Goal: Task Accomplishment & Management: Manage account settings

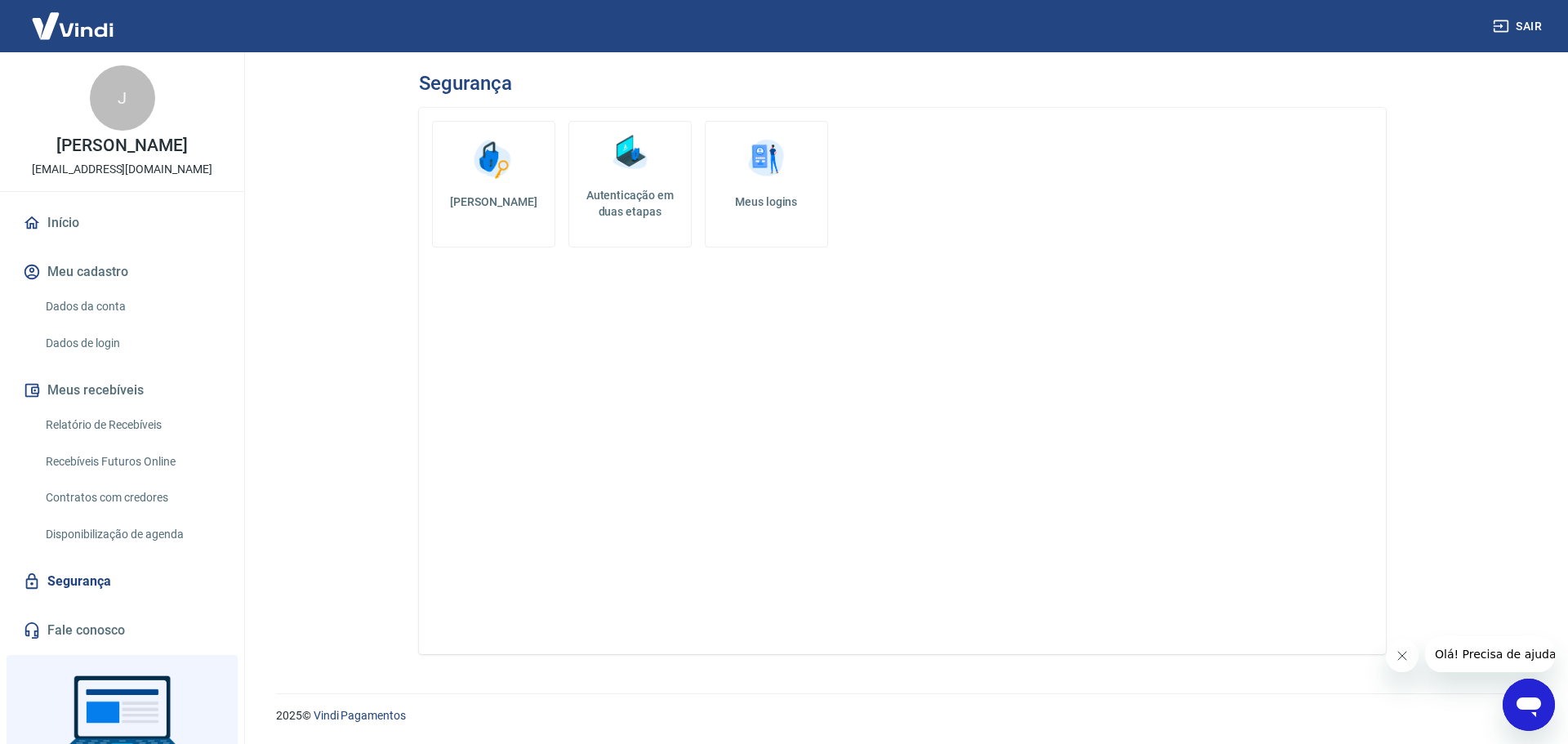
click at [101, 302] on link "Dados da conta" at bounding box center [132, 307] width 185 height 34
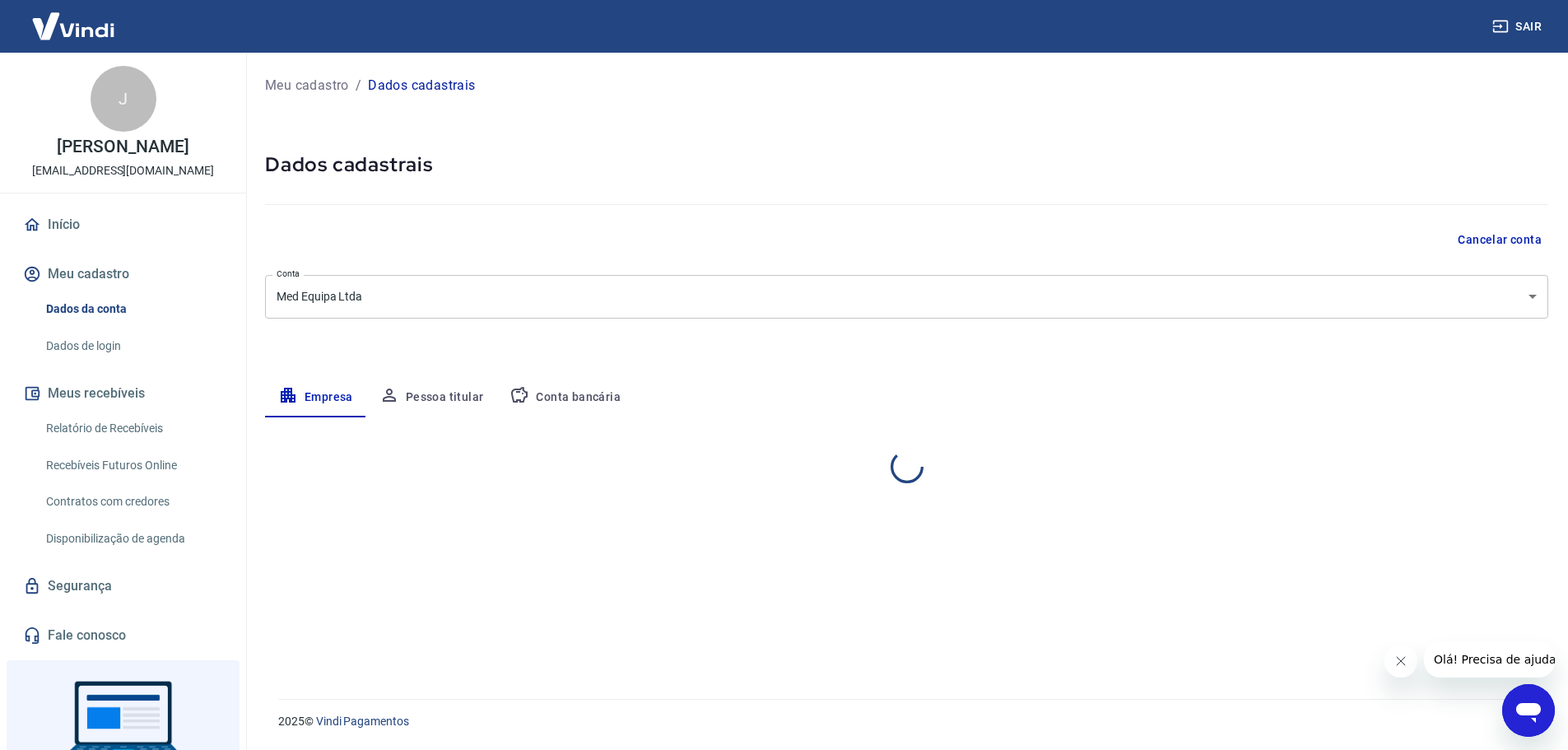
select select "RS"
select select "business"
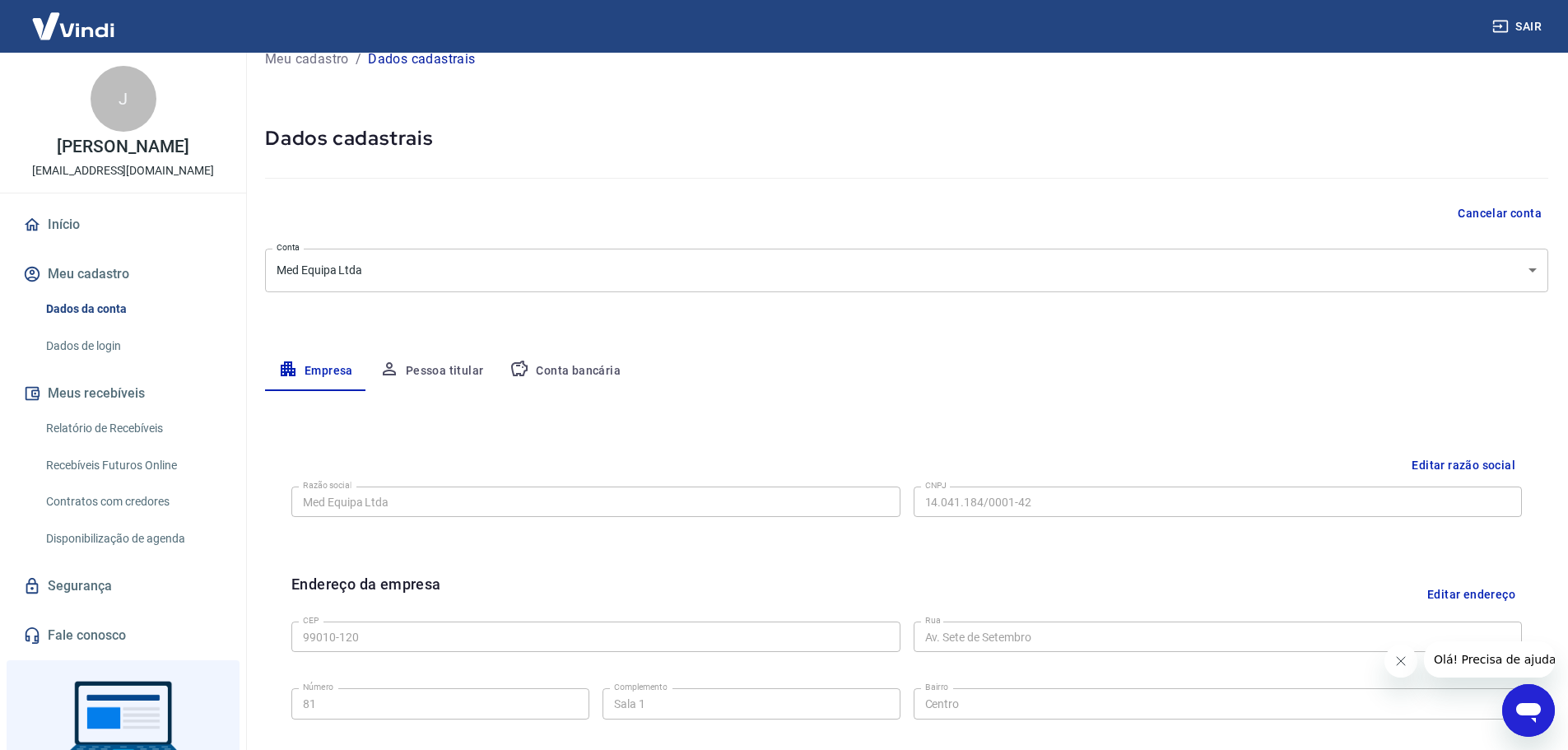
scroll to position [26, 0]
click at [431, 367] on button "Pessoa titular" at bounding box center [432, 372] width 131 height 40
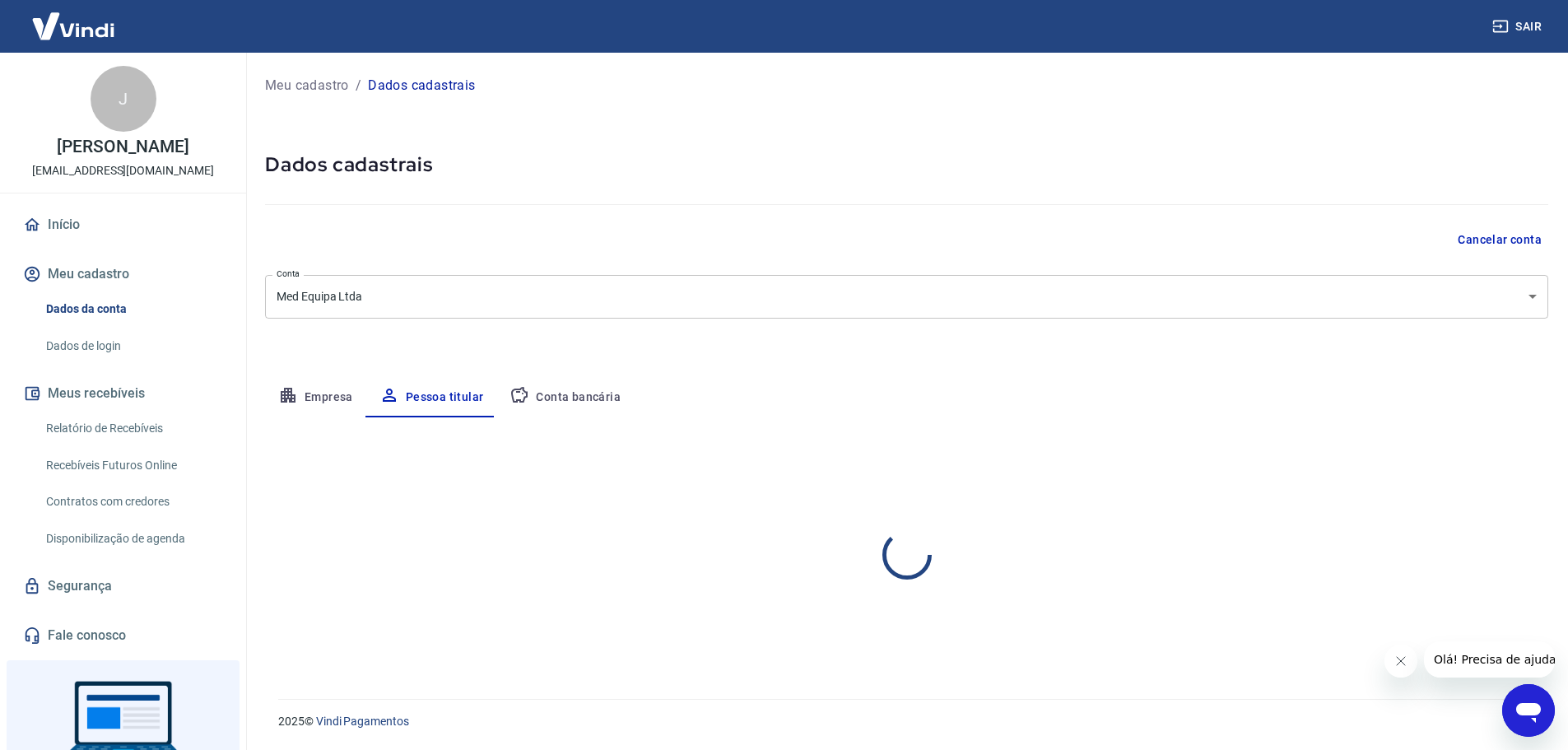
scroll to position [0, 0]
click at [564, 396] on button "Conta bancária" at bounding box center [564, 398] width 137 height 40
select select "1"
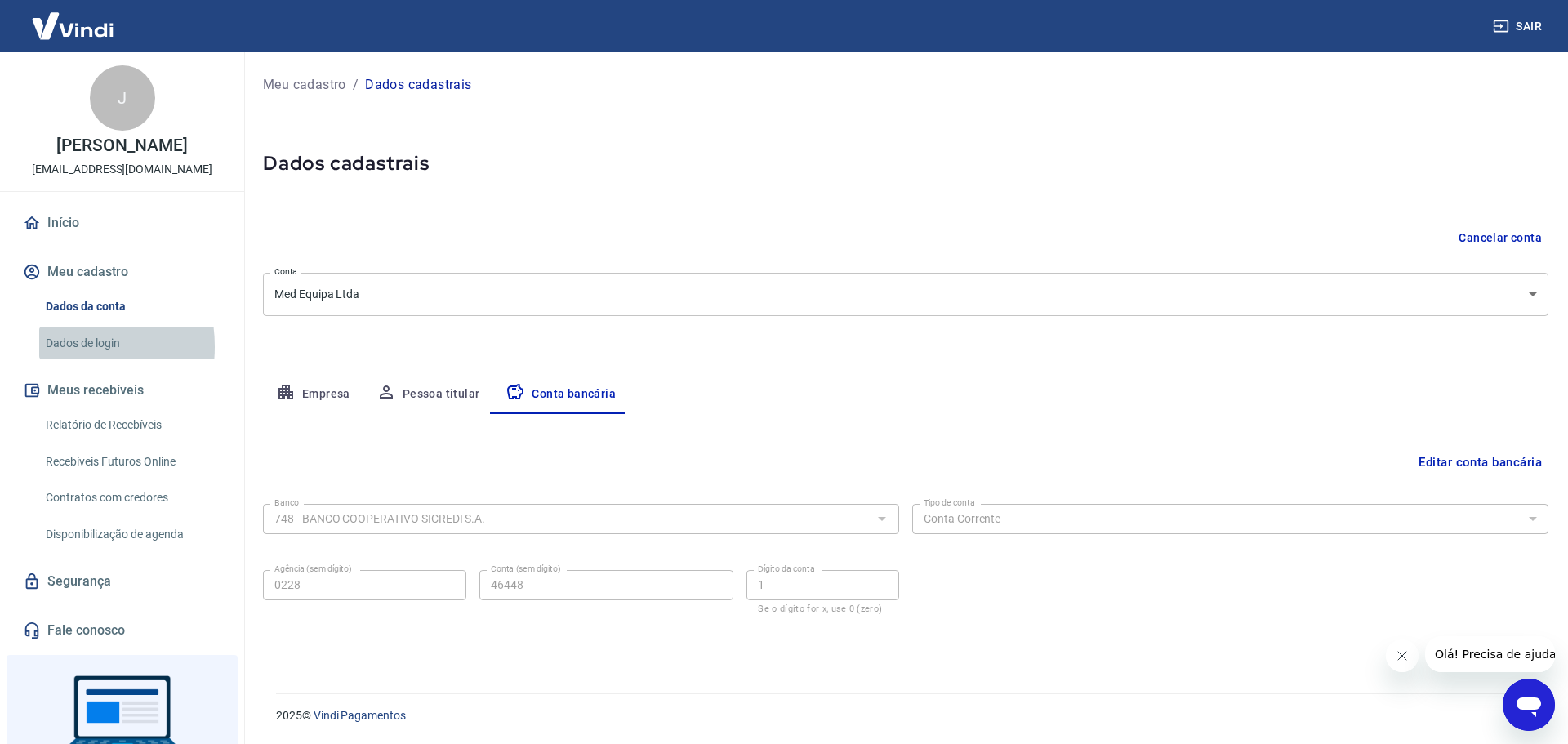
click at [50, 347] on link "Dados de login" at bounding box center [132, 344] width 185 height 34
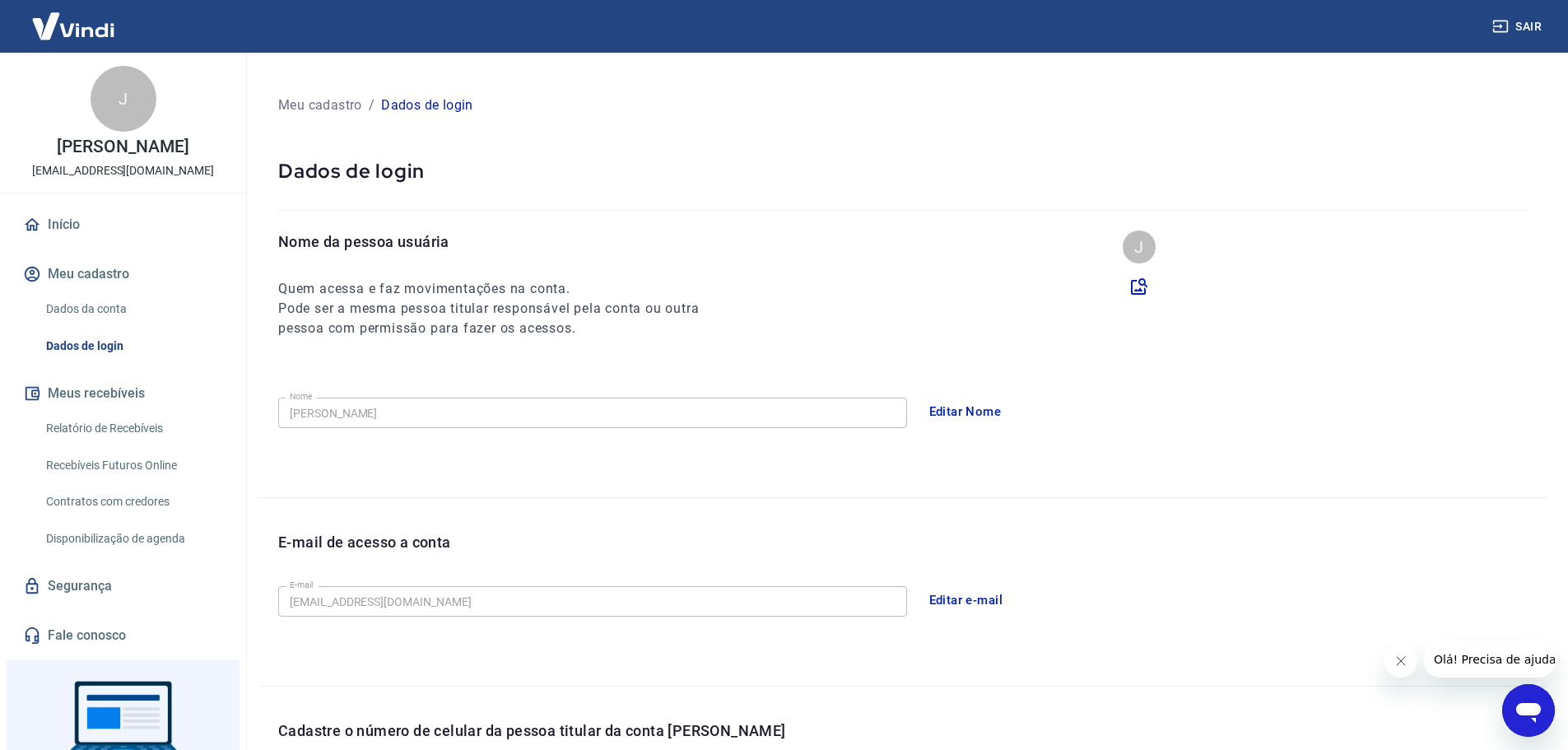
click at [98, 29] on img at bounding box center [73, 26] width 107 height 50
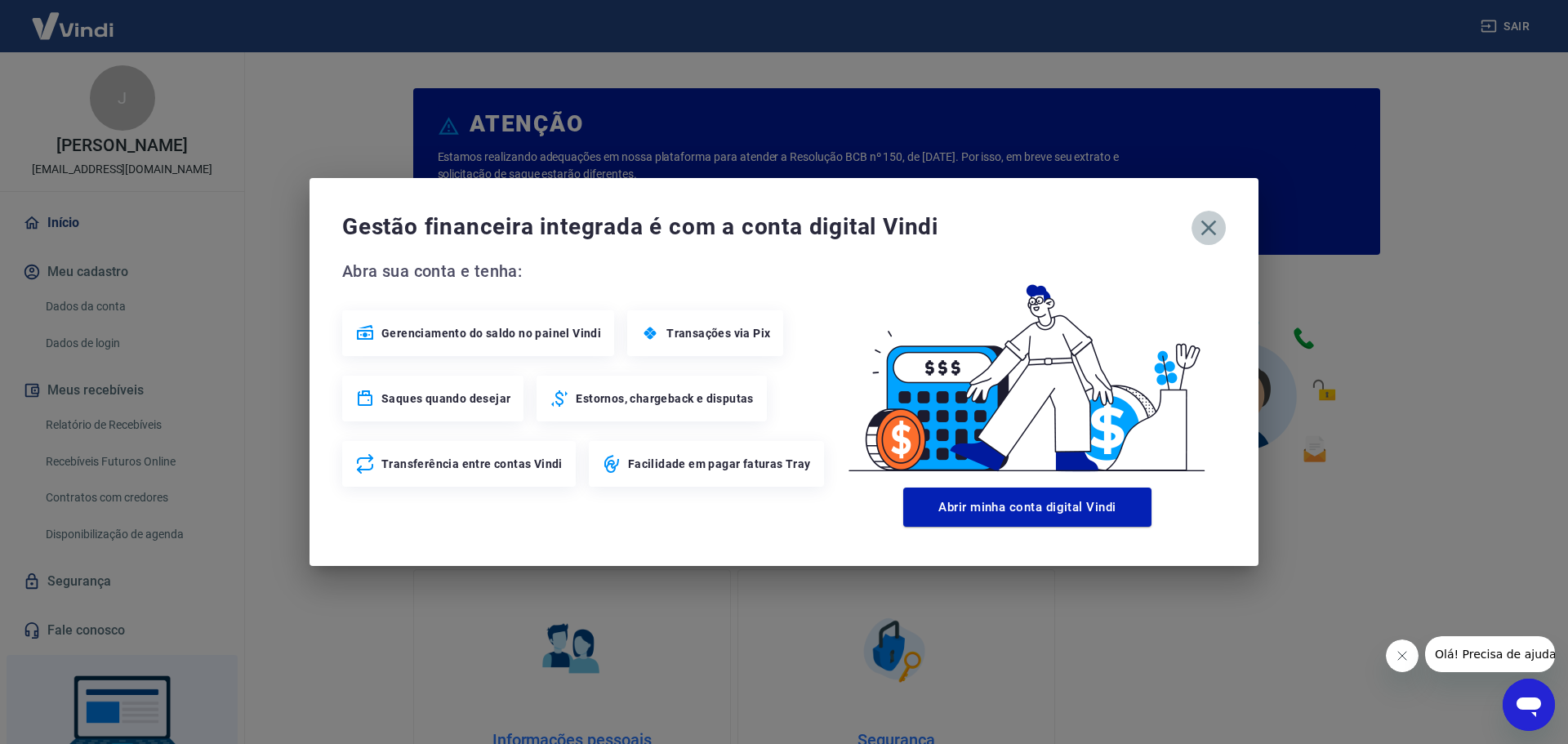
click at [1202, 229] on icon "button" at bounding box center [1208, 228] width 26 height 26
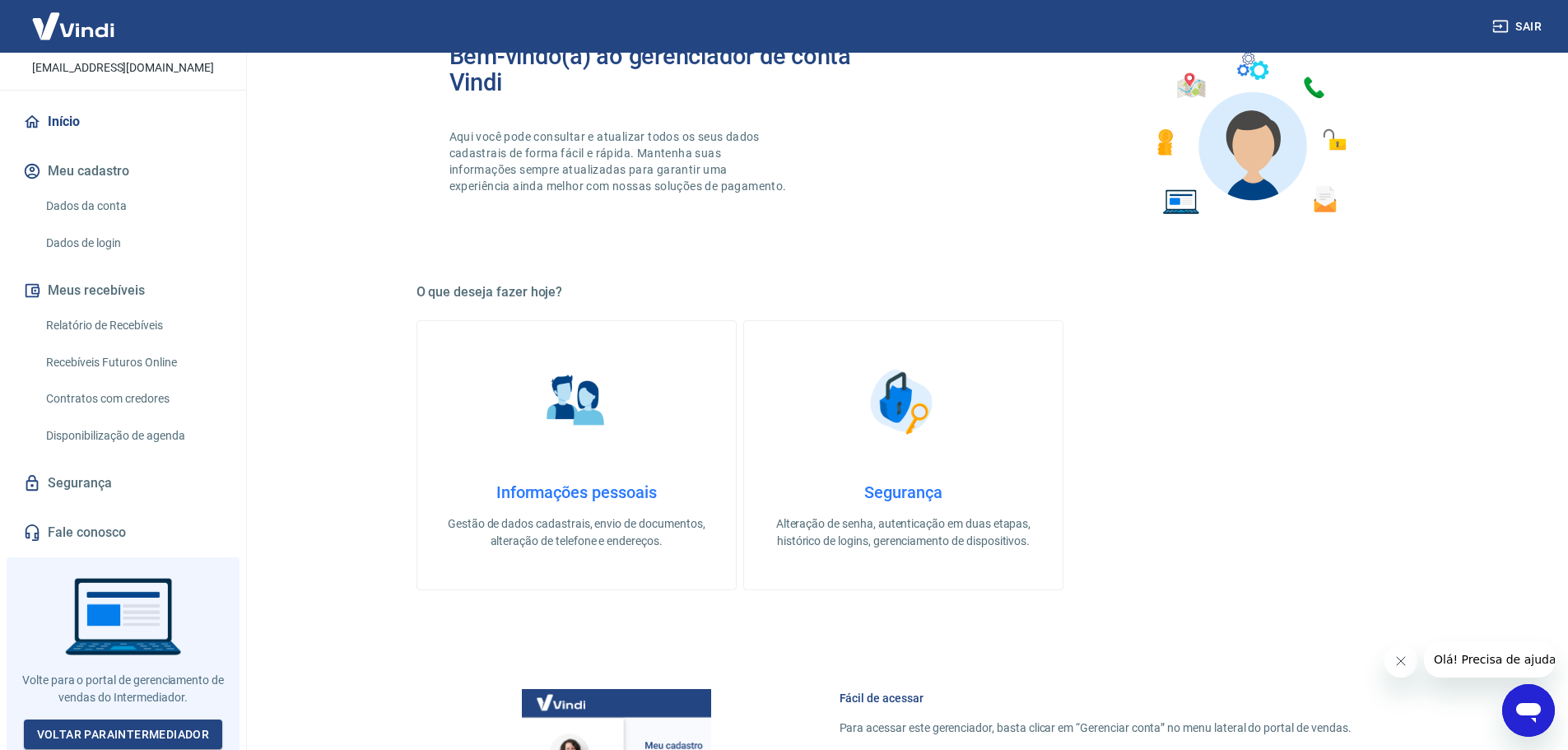
scroll to position [704, 0]
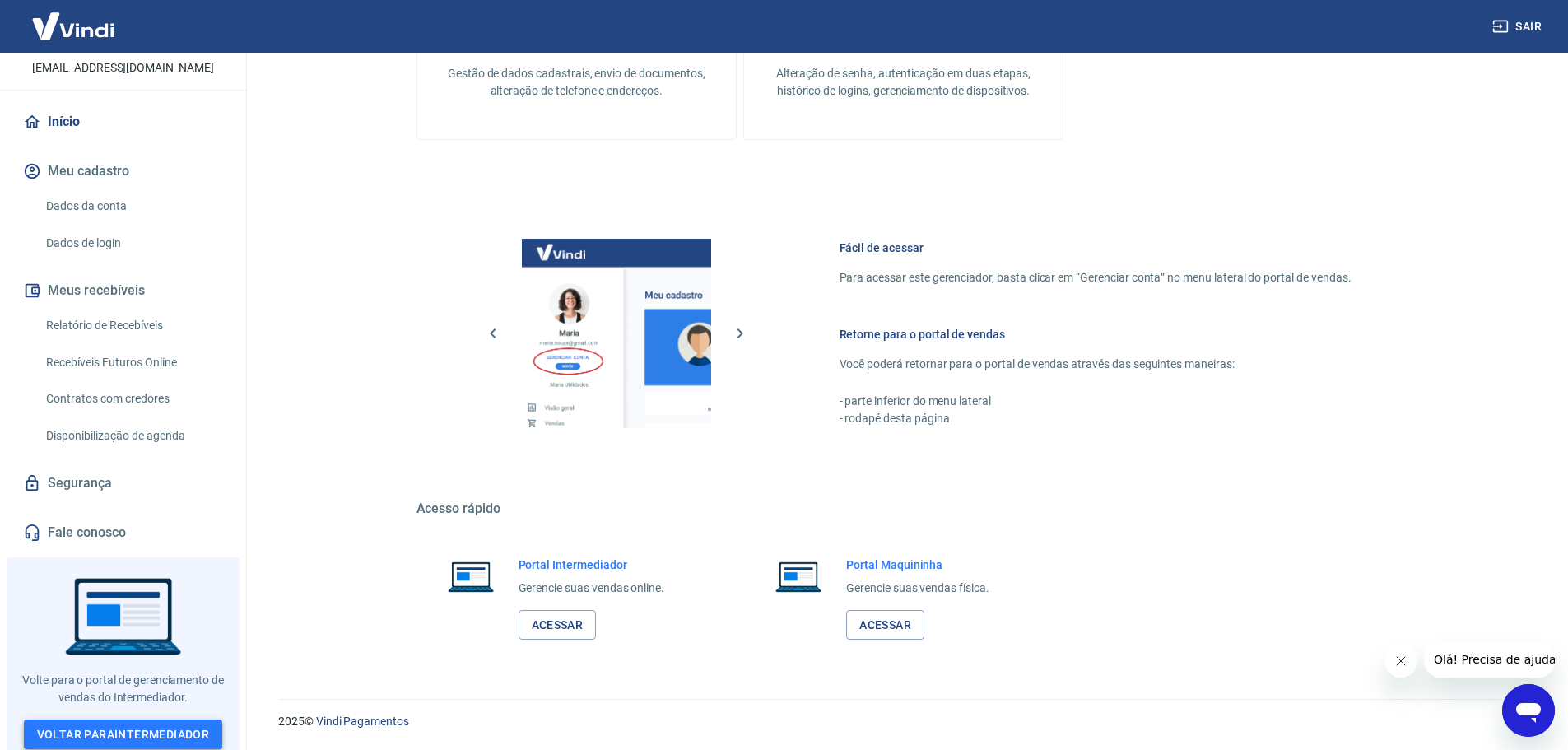
click at [69, 723] on link "Voltar para Intermediador" at bounding box center [123, 735] width 199 height 30
